Goal: Communication & Community: Answer question/provide support

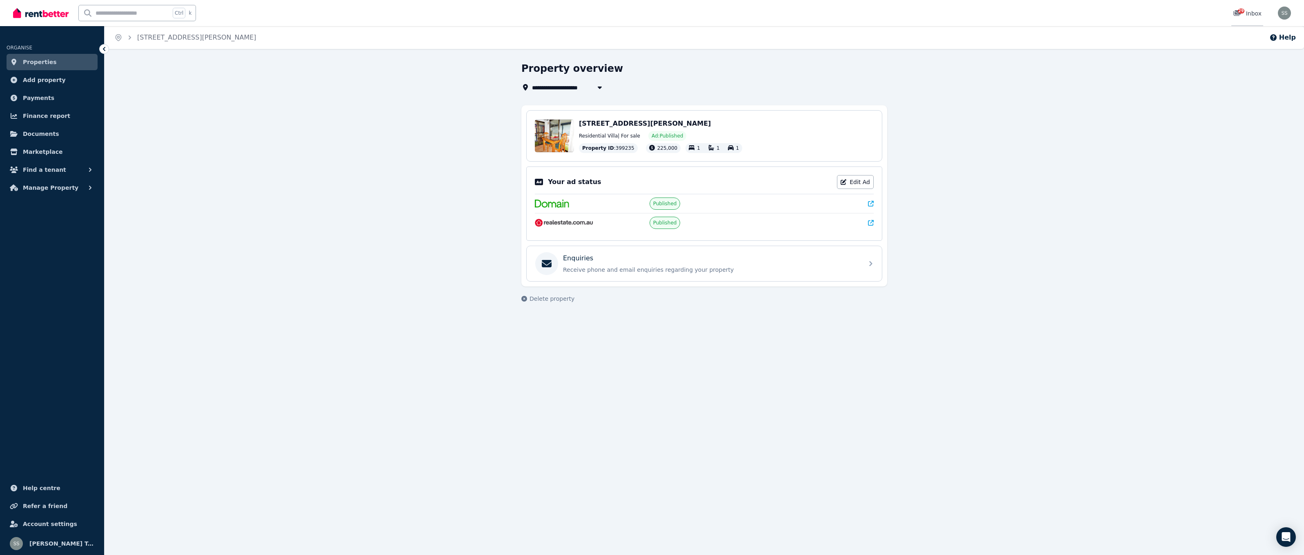
click at [1238, 9] on div "29" at bounding box center [1239, 13] width 13 height 8
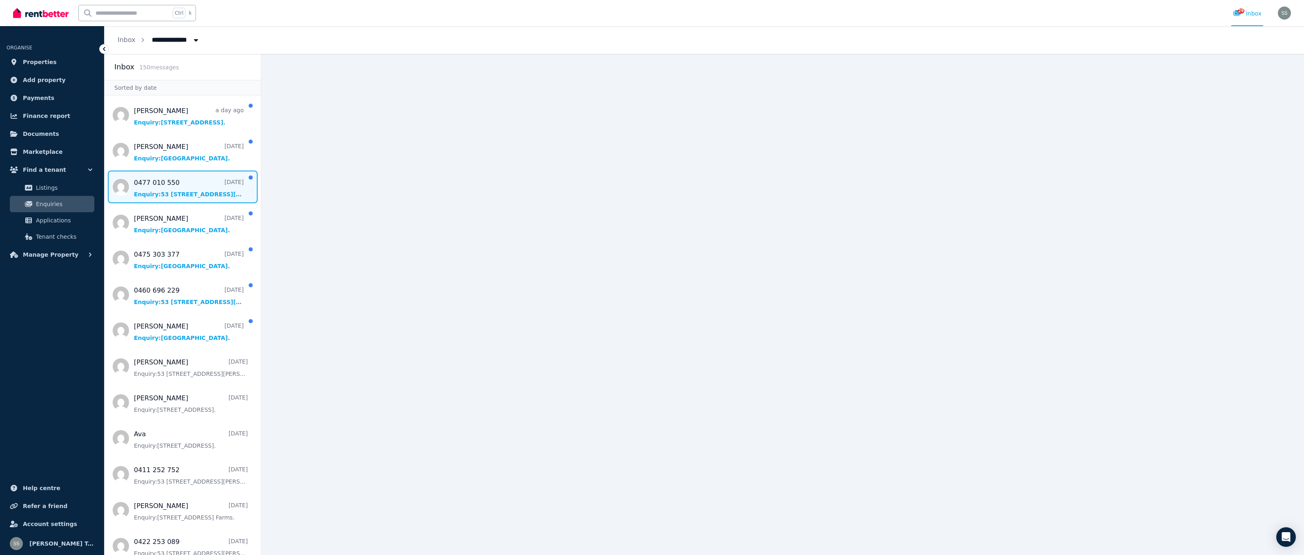
click at [160, 196] on span "Message list" at bounding box center [182, 187] width 156 height 33
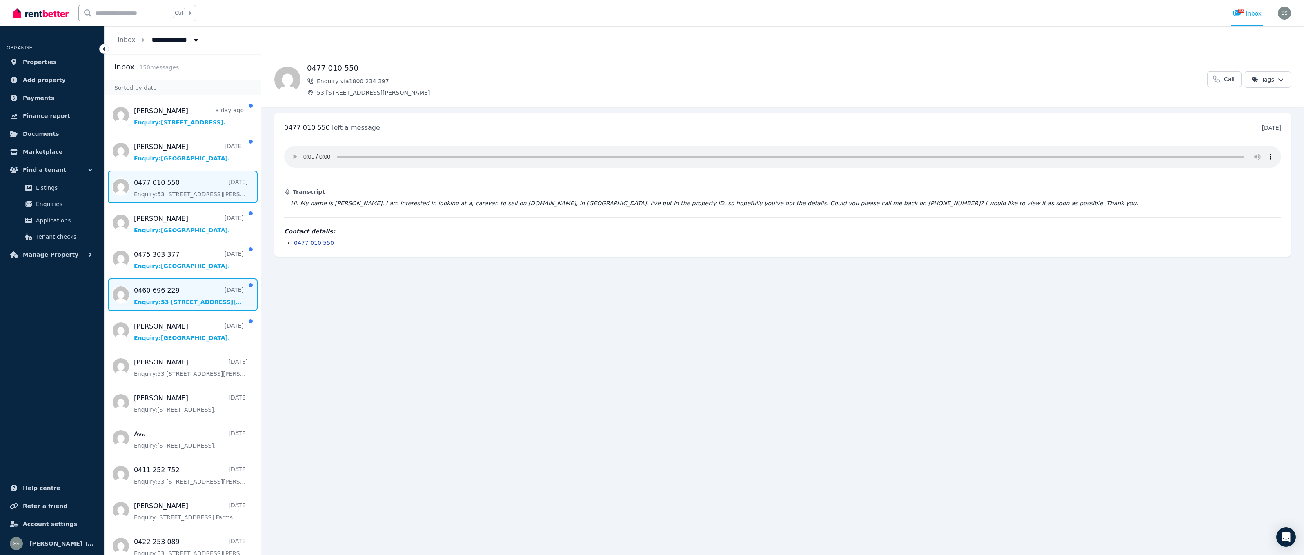
click at [173, 301] on span "Message list" at bounding box center [182, 294] width 156 height 33
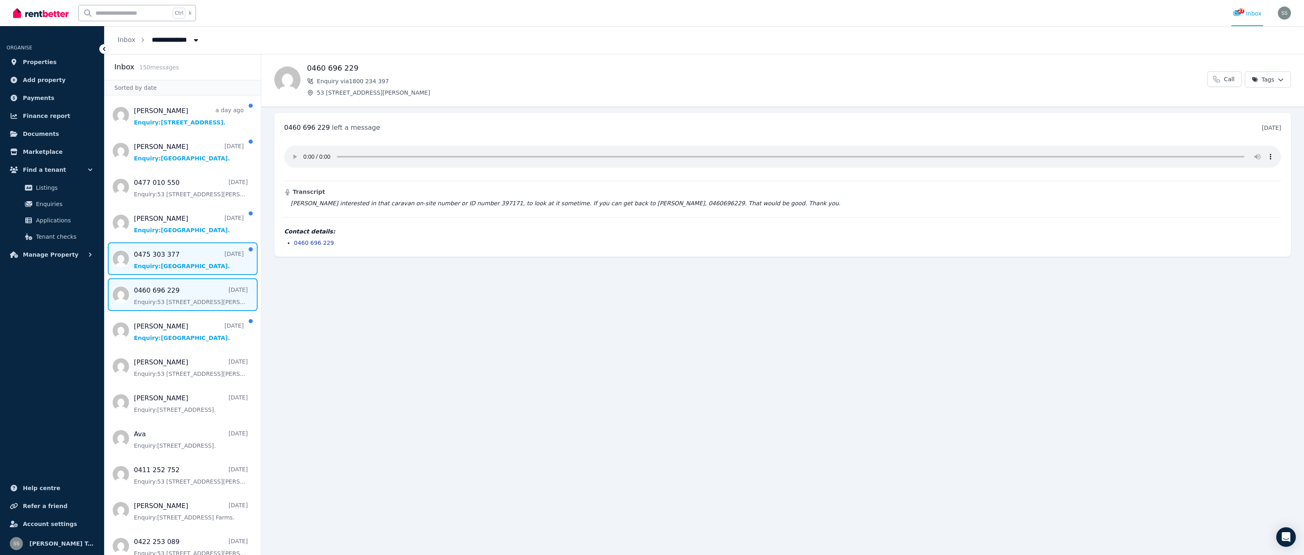
click at [159, 259] on span "Message list" at bounding box center [182, 258] width 156 height 33
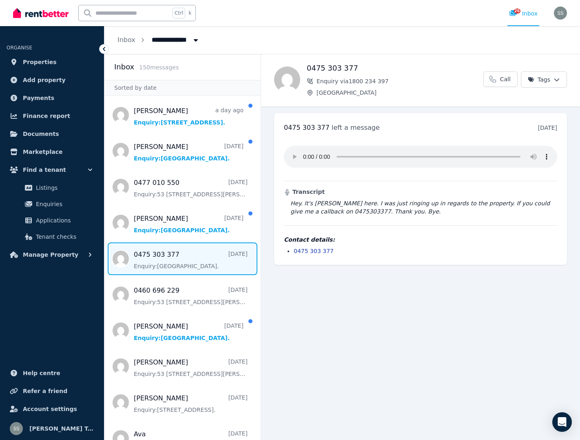
click at [478, 2] on div "Ctrl k 26 Inbox" at bounding box center [276, 13] width 527 height 26
